Goal: Task Accomplishment & Management: Complete application form

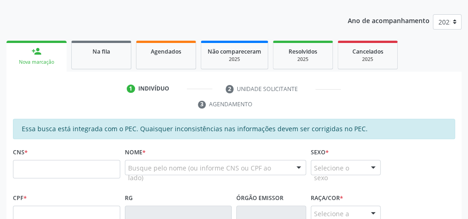
scroll to position [113, 0]
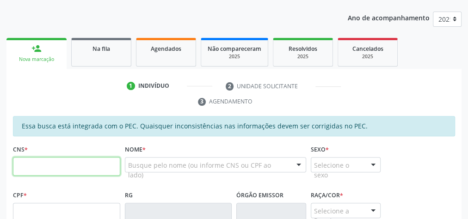
click at [48, 173] on input "text" at bounding box center [66, 166] width 107 height 19
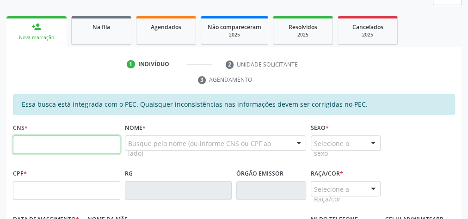
scroll to position [150, 0]
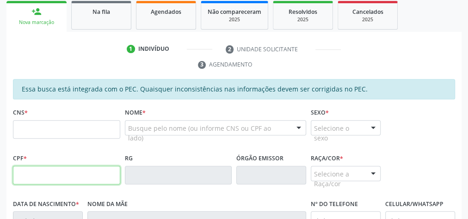
click at [48, 173] on input "text" at bounding box center [66, 175] width 107 height 19
type input "064.078.614-62"
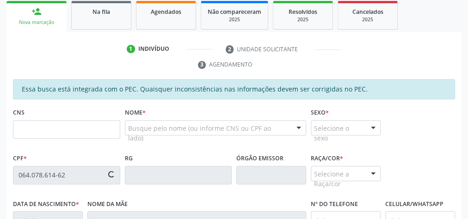
type input "708 5013 3898 7874"
type input "[DATE]"
type input "[PERSON_NAME][DATE]"
type input "[PHONE_NUMBER]"
type input "20"
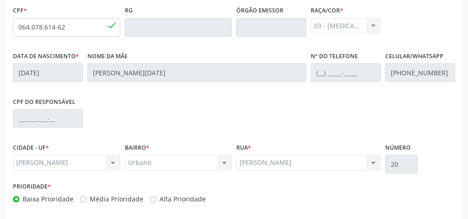
scroll to position [335, 0]
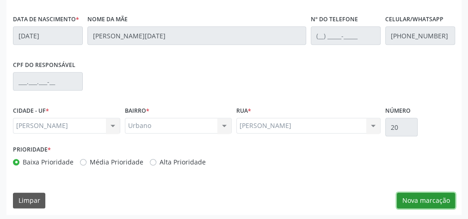
click at [437, 197] on button "Nova marcação" at bounding box center [426, 201] width 58 height 16
click at [0, 0] on div "Requerente * Profissional de Saúde Profissional de Saúde Paciente Nenhum result…" at bounding box center [0, 0] width 0 height 0
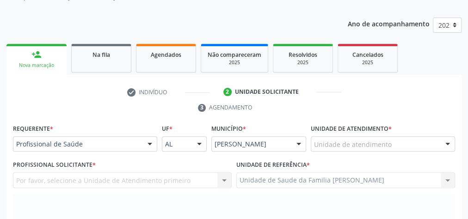
scroll to position [113, 0]
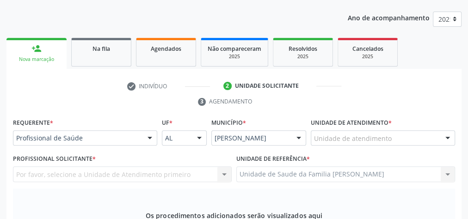
click at [447, 134] on div at bounding box center [448, 139] width 14 height 16
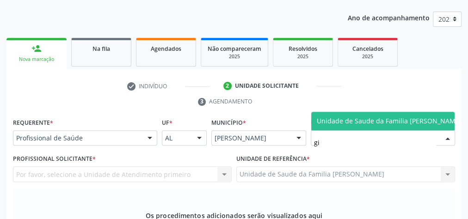
type input "gis"
click at [413, 117] on span "Unidade de Saude da Familia [PERSON_NAME]" at bounding box center [389, 121] width 145 height 9
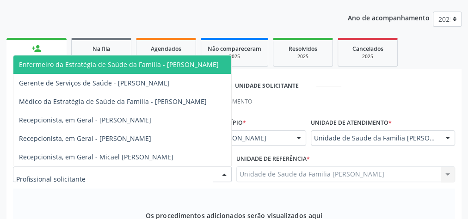
click at [223, 177] on div at bounding box center [224, 175] width 14 height 16
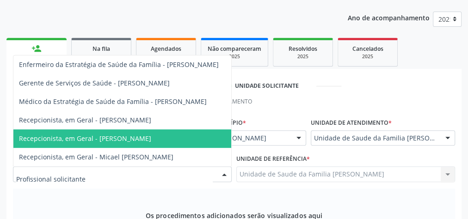
click at [191, 184] on input "text" at bounding box center [114, 179] width 197 height 19
drag, startPoint x: 119, startPoint y: 189, endPoint x: 114, endPoint y: 190, distance: 4.7
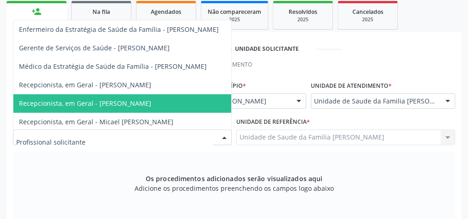
click at [225, 136] on div at bounding box center [224, 138] width 14 height 16
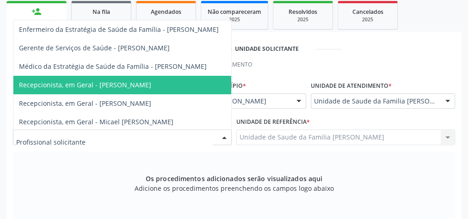
scroll to position [7, 0]
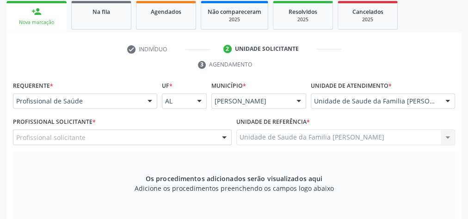
click at [72, 182] on div "Os procedimentos adicionados serão visualizados aqui Adicione os procedimentos …" at bounding box center [234, 187] width 442 height 71
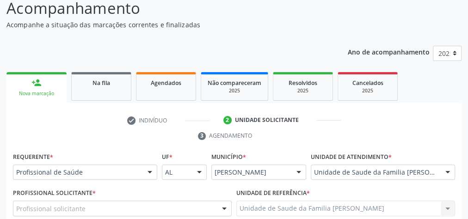
scroll to position [76, 0]
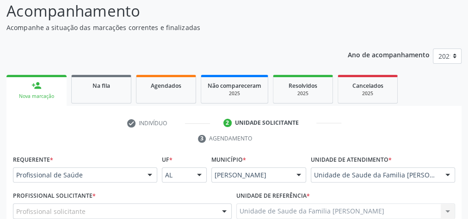
click at [149, 169] on div at bounding box center [150, 176] width 14 height 16
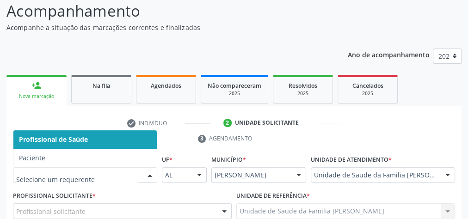
click at [114, 140] on span "Profissional de Saúde" at bounding box center [84, 139] width 143 height 19
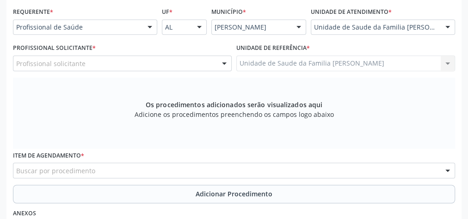
scroll to position [187, 0]
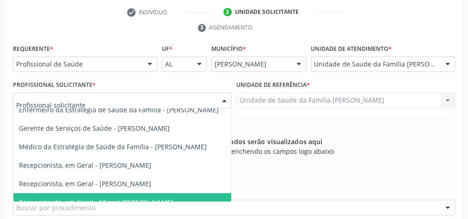
click at [223, 99] on div at bounding box center [224, 101] width 14 height 16
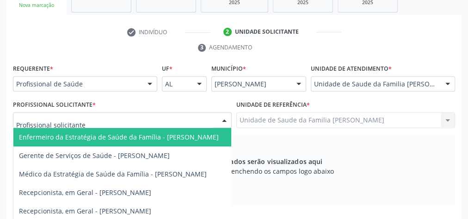
scroll to position [150, 0]
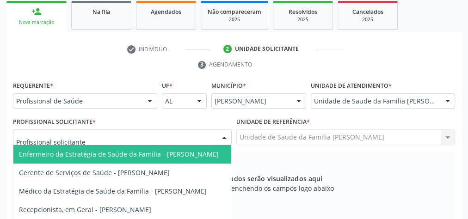
click at [181, 155] on span "Enfermeiro da Estratégia de Saúde da Família - [PERSON_NAME]" at bounding box center [119, 154] width 200 height 9
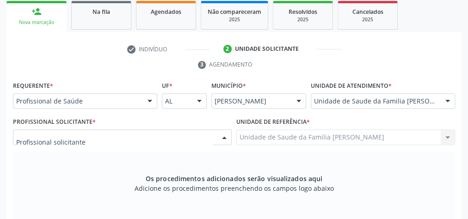
click at [225, 137] on div at bounding box center [224, 138] width 14 height 16
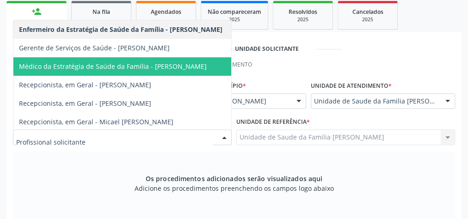
click at [91, 64] on span "Médico da Estratégia de Saúde da Família - [PERSON_NAME]" at bounding box center [113, 66] width 188 height 9
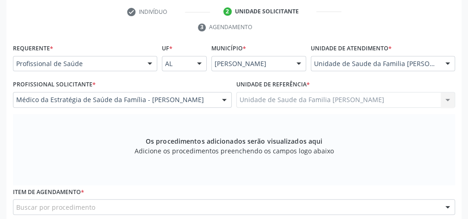
scroll to position [187, 0]
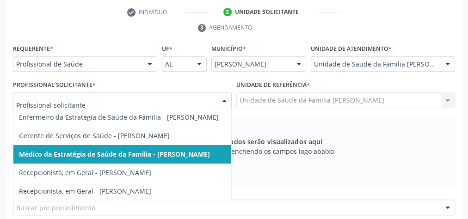
click at [223, 103] on div at bounding box center [224, 101] width 14 height 16
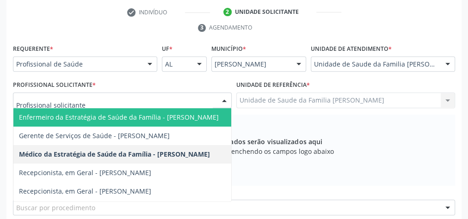
click at [190, 113] on span "Enfermeiro da Estratégia de Saúde da Família - [PERSON_NAME]" at bounding box center [119, 117] width 200 height 9
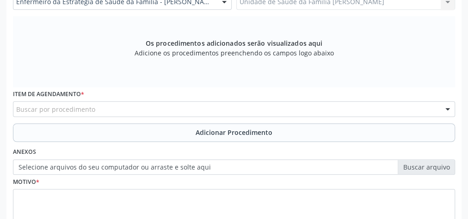
scroll to position [298, 0]
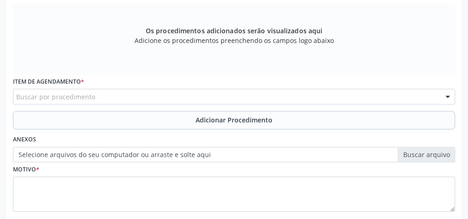
click at [156, 96] on div "Buscar por procedimento" at bounding box center [234, 97] width 442 height 16
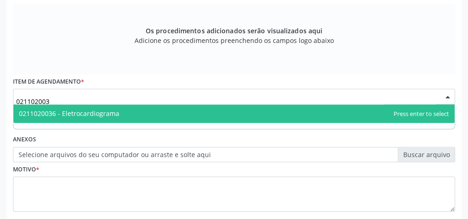
type input "0211020036"
click at [115, 106] on span "0211020036 - Eletrocardiograma" at bounding box center [233, 114] width 441 height 19
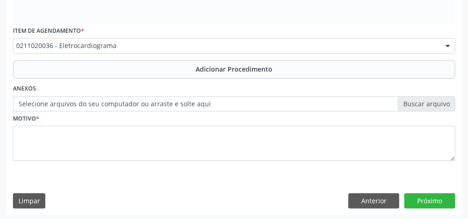
scroll to position [350, 0]
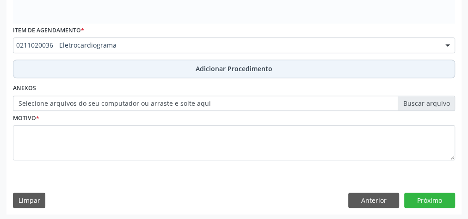
click at [205, 66] on span "Adicionar Procedimento" at bounding box center [234, 69] width 77 height 10
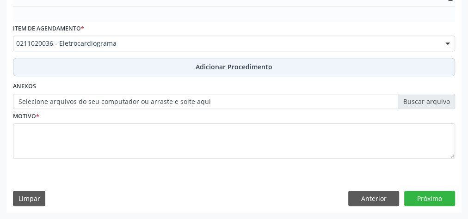
scroll to position [315, 0]
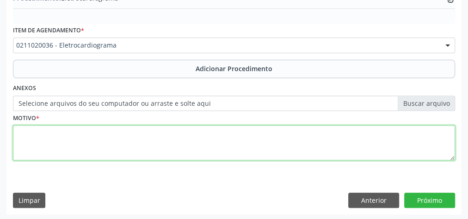
click at [136, 134] on textarea at bounding box center [234, 142] width 442 height 35
type textarea "rotina para has+ dm"
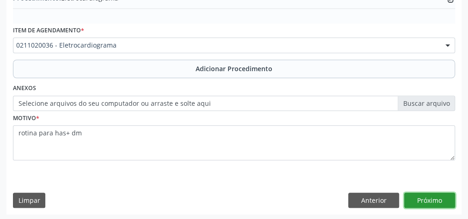
click at [428, 199] on button "Próximo" at bounding box center [429, 201] width 51 height 16
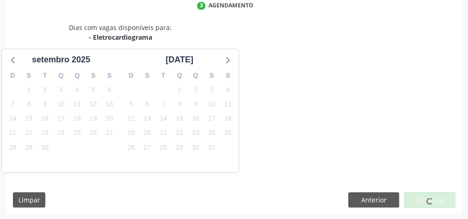
scroll to position [245, 0]
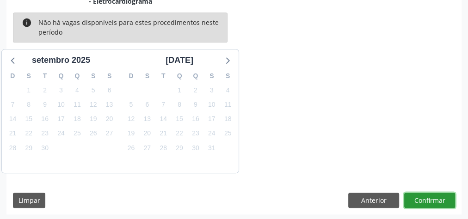
click at [428, 199] on button "Confirmar" at bounding box center [429, 201] width 51 height 16
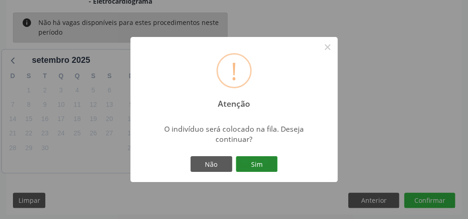
click at [260, 169] on button "Sim" at bounding box center [257, 164] width 42 height 16
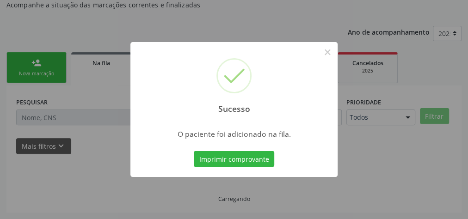
scroll to position [98, 0]
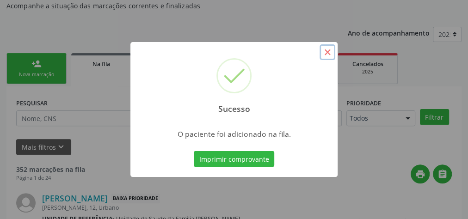
click at [330, 54] on button "×" at bounding box center [328, 52] width 16 height 16
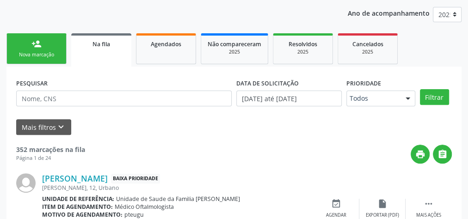
scroll to position [37, 0]
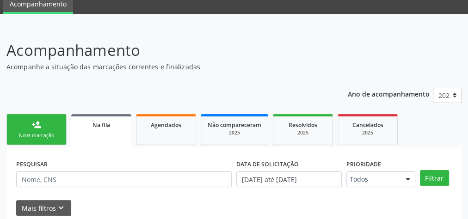
click at [38, 130] on link "person_add Nova marcação" at bounding box center [36, 129] width 60 height 31
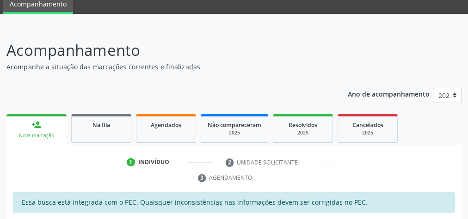
click at [264, 42] on p "Acompanhamento" at bounding box center [165, 50] width 319 height 23
click at [265, 43] on p "Acompanhamento" at bounding box center [165, 50] width 319 height 23
click at [264, 53] on p "Acompanhamento" at bounding box center [165, 50] width 319 height 23
